Goal: Task Accomplishment & Management: Manage account settings

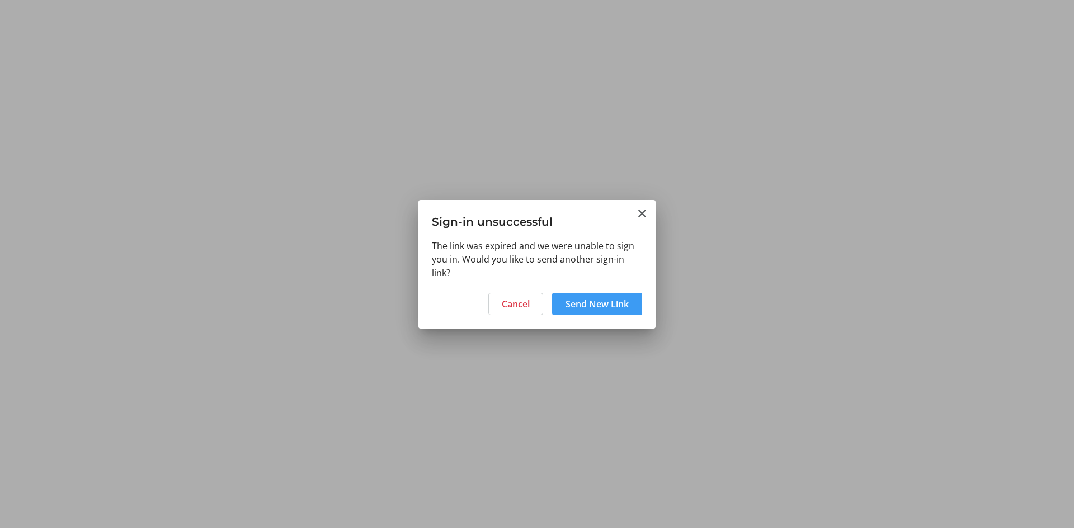
click at [568, 305] on span "Send New Link" at bounding box center [596, 303] width 63 height 13
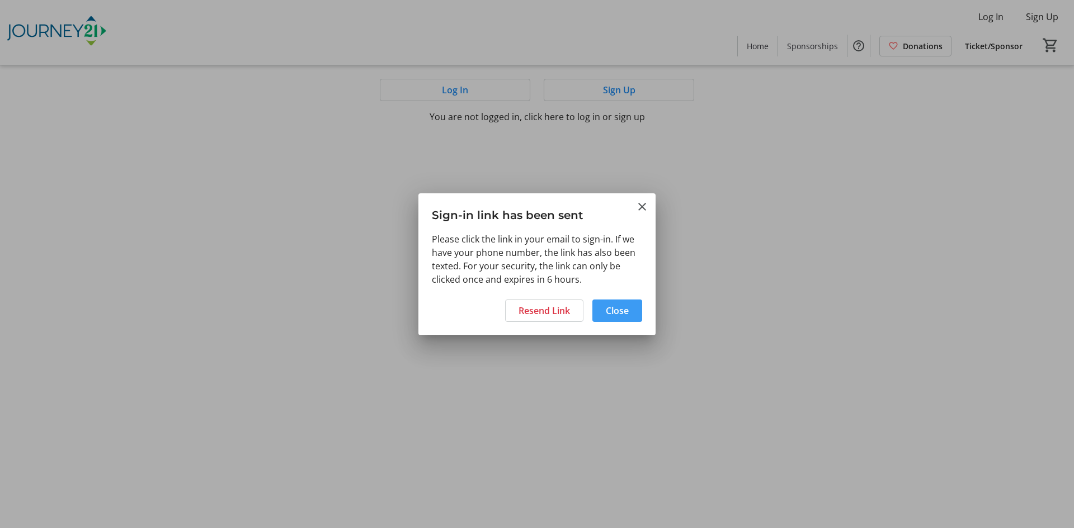
click at [608, 308] on span "Close" at bounding box center [617, 310] width 23 height 13
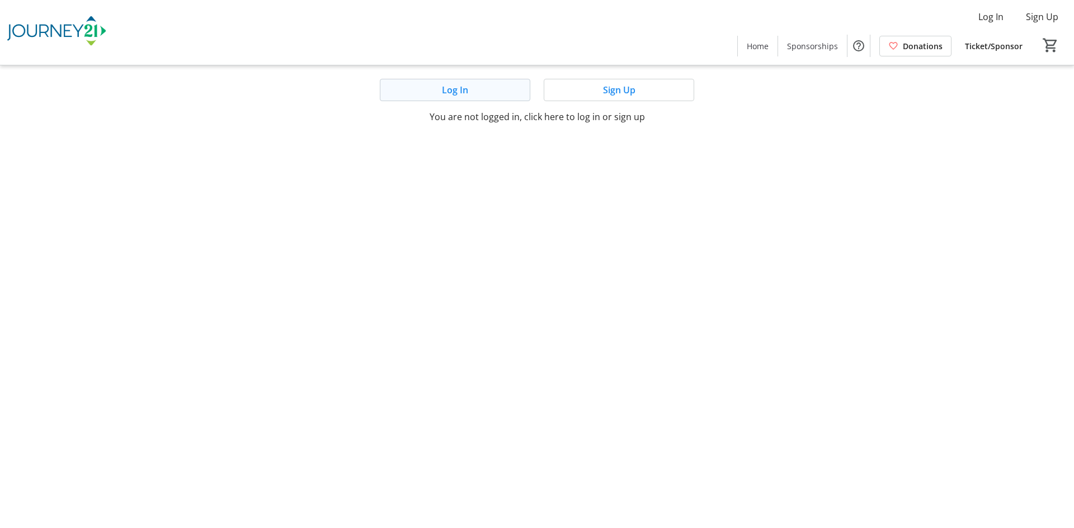
drag, startPoint x: 597, startPoint y: 119, endPoint x: 480, endPoint y: 91, distance: 119.6
click at [596, 119] on p "You are not logged in, click here to log in or sign up" at bounding box center [536, 116] width 479 height 13
click at [480, 91] on span at bounding box center [454, 90] width 149 height 27
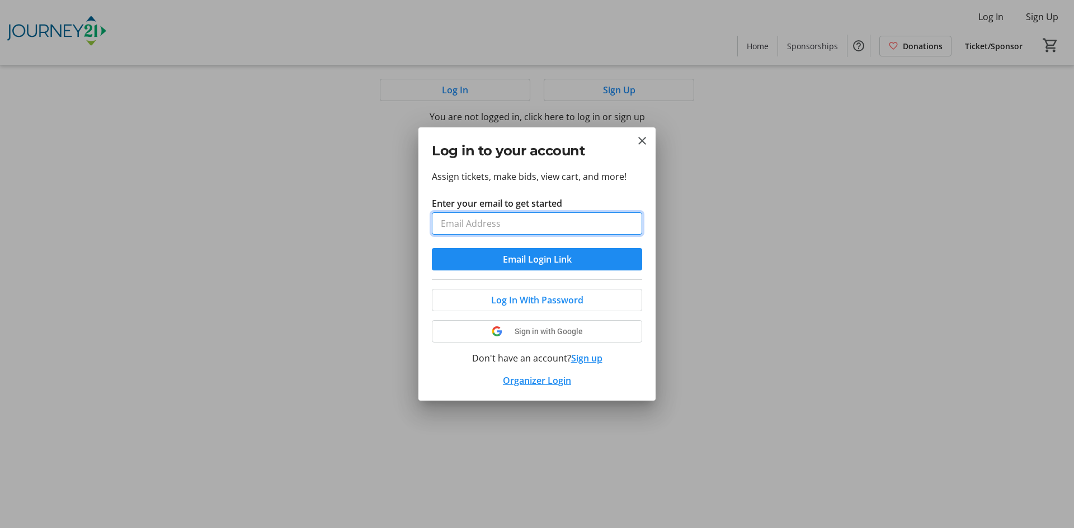
click at [530, 228] on input "Enter your email to get started" at bounding box center [537, 223] width 210 height 22
type input "joanne.behling@orbiscorporation.com"
click at [432, 248] on button "Email Login Link" at bounding box center [537, 259] width 210 height 22
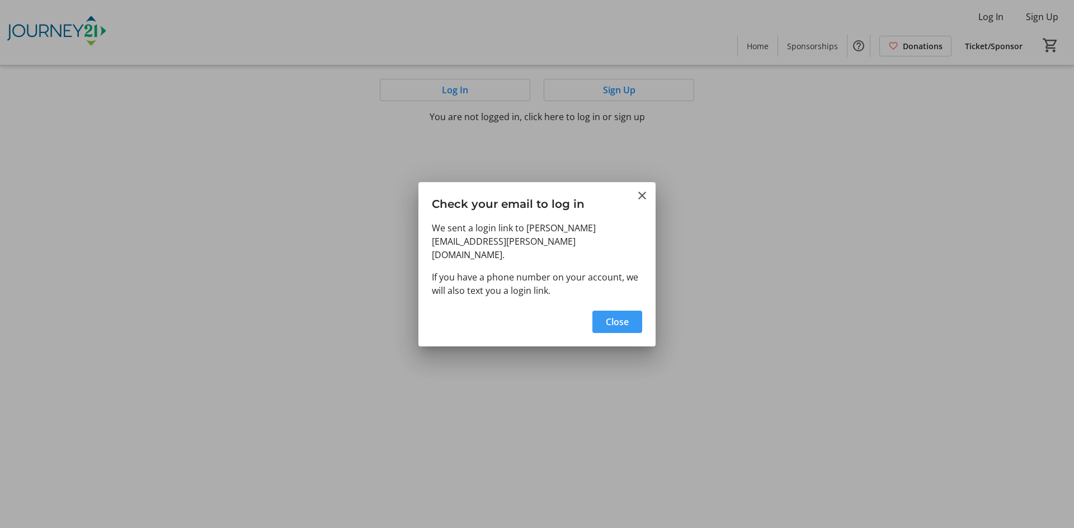
click at [630, 327] on span "button" at bounding box center [617, 322] width 50 height 27
